Goal: Find specific page/section: Find specific page/section

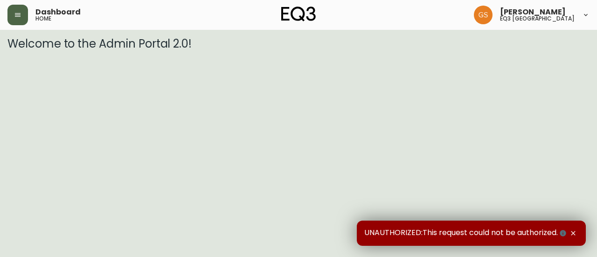
click at [19, 16] on icon "button" at bounding box center [17, 14] width 7 height 7
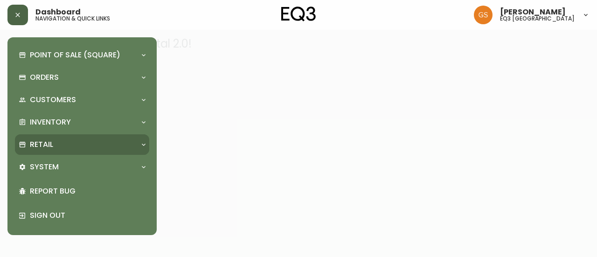
click at [74, 143] on div "Retail" at bounding box center [78, 144] width 118 height 10
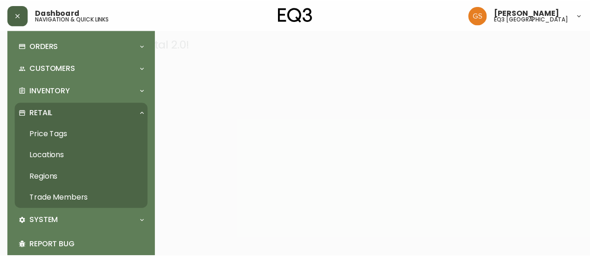
scroll to position [47, 0]
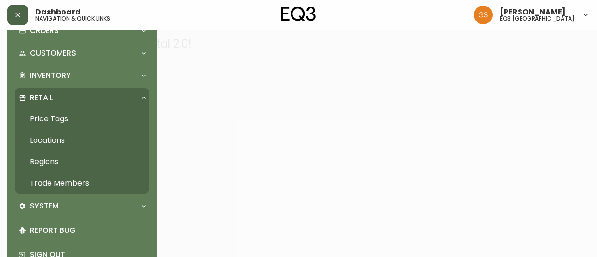
click at [76, 180] on link "Trade Members" at bounding box center [82, 183] width 134 height 21
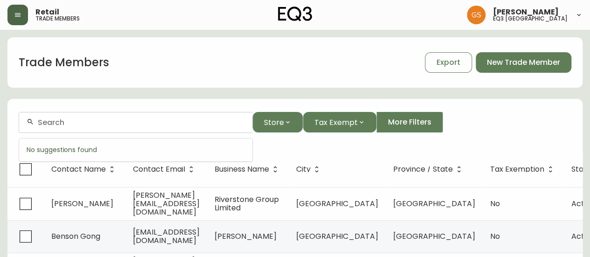
click at [141, 123] on input "text" at bounding box center [141, 122] width 207 height 9
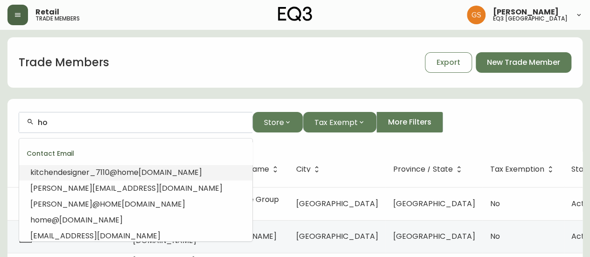
type input "h"
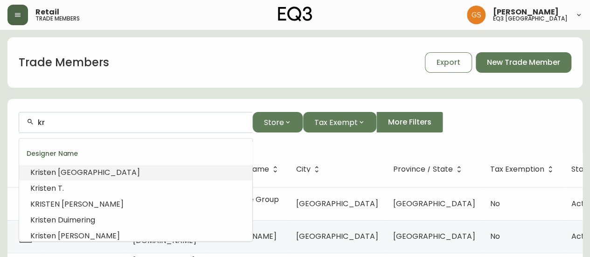
type input "k"
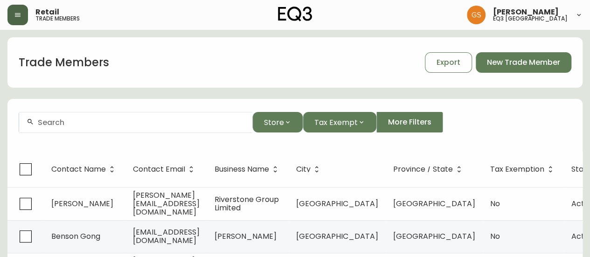
click at [215, 43] on div "Trade Members Export New Trade Member" at bounding box center [294, 62] width 575 height 50
click at [157, 117] on div at bounding box center [135, 122] width 233 height 21
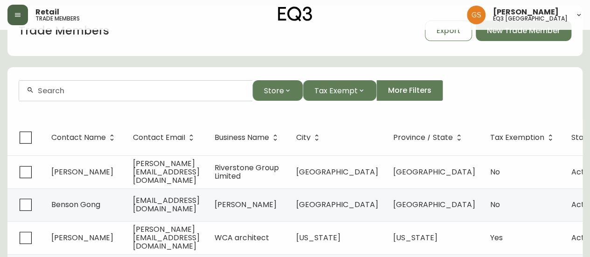
scroll to position [47, 0]
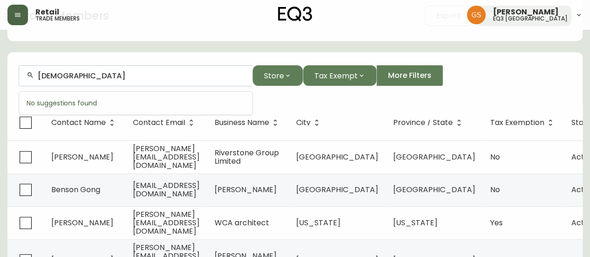
click at [105, 73] on input "[DEMOGRAPHIC_DATA]" at bounding box center [141, 75] width 207 height 9
click at [116, 75] on input "[DEMOGRAPHIC_DATA]" at bounding box center [141, 75] width 207 height 9
click at [109, 79] on input "[DEMOGRAPHIC_DATA]" at bounding box center [141, 75] width 207 height 9
type input "[PERSON_NAME].m.cra"
drag, startPoint x: 99, startPoint y: 82, endPoint x: 31, endPoint y: 75, distance: 68.4
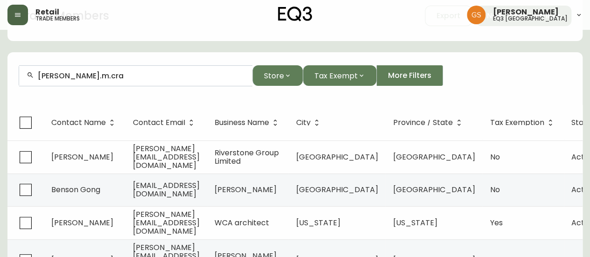
click at [31, 75] on div "[PERSON_NAME].m.cra" at bounding box center [135, 75] width 233 height 21
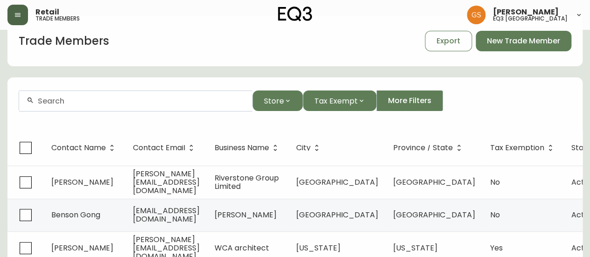
scroll to position [0, 0]
